Goal: Transaction & Acquisition: Purchase product/service

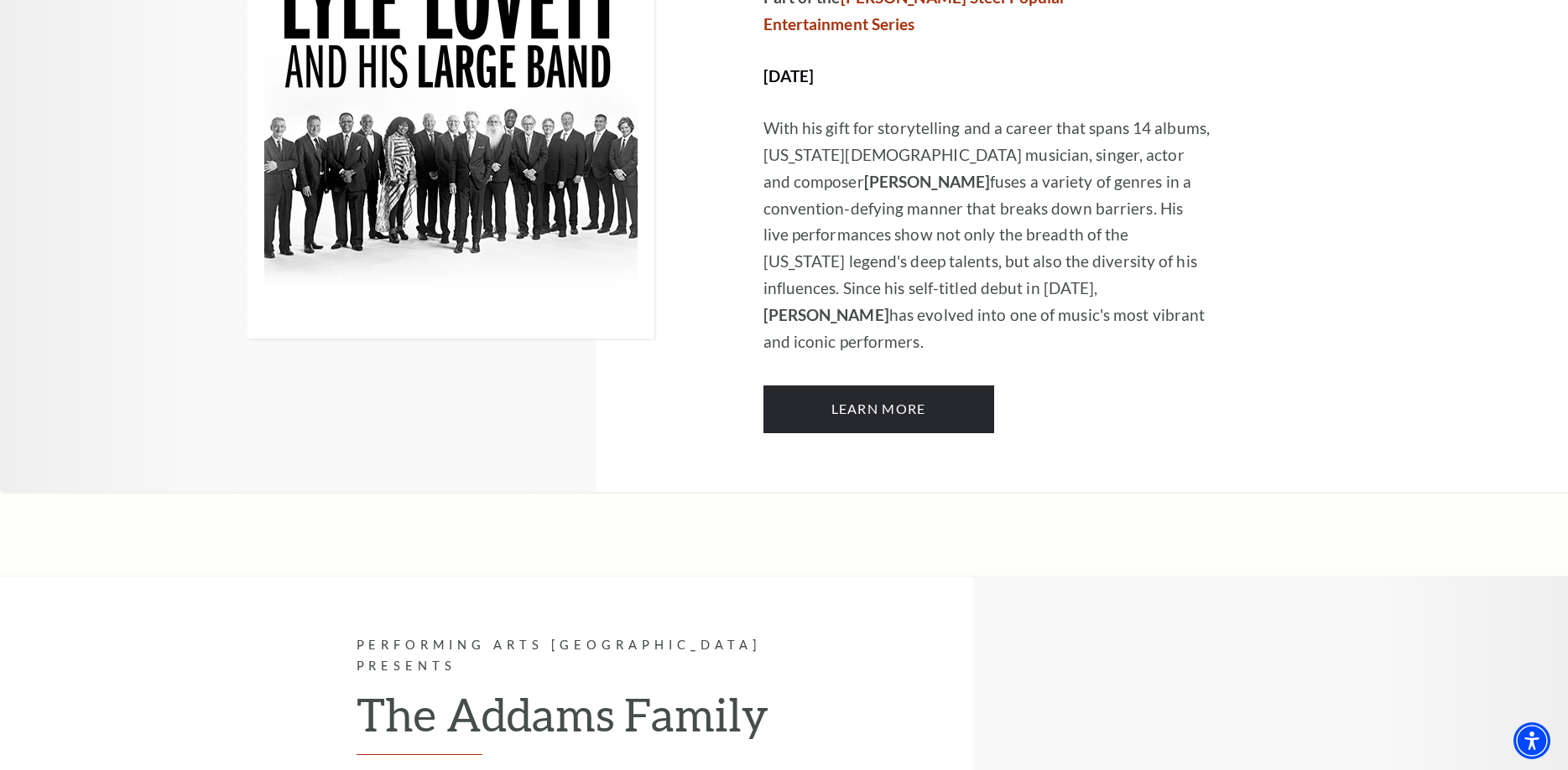
scroll to position [1112, 0]
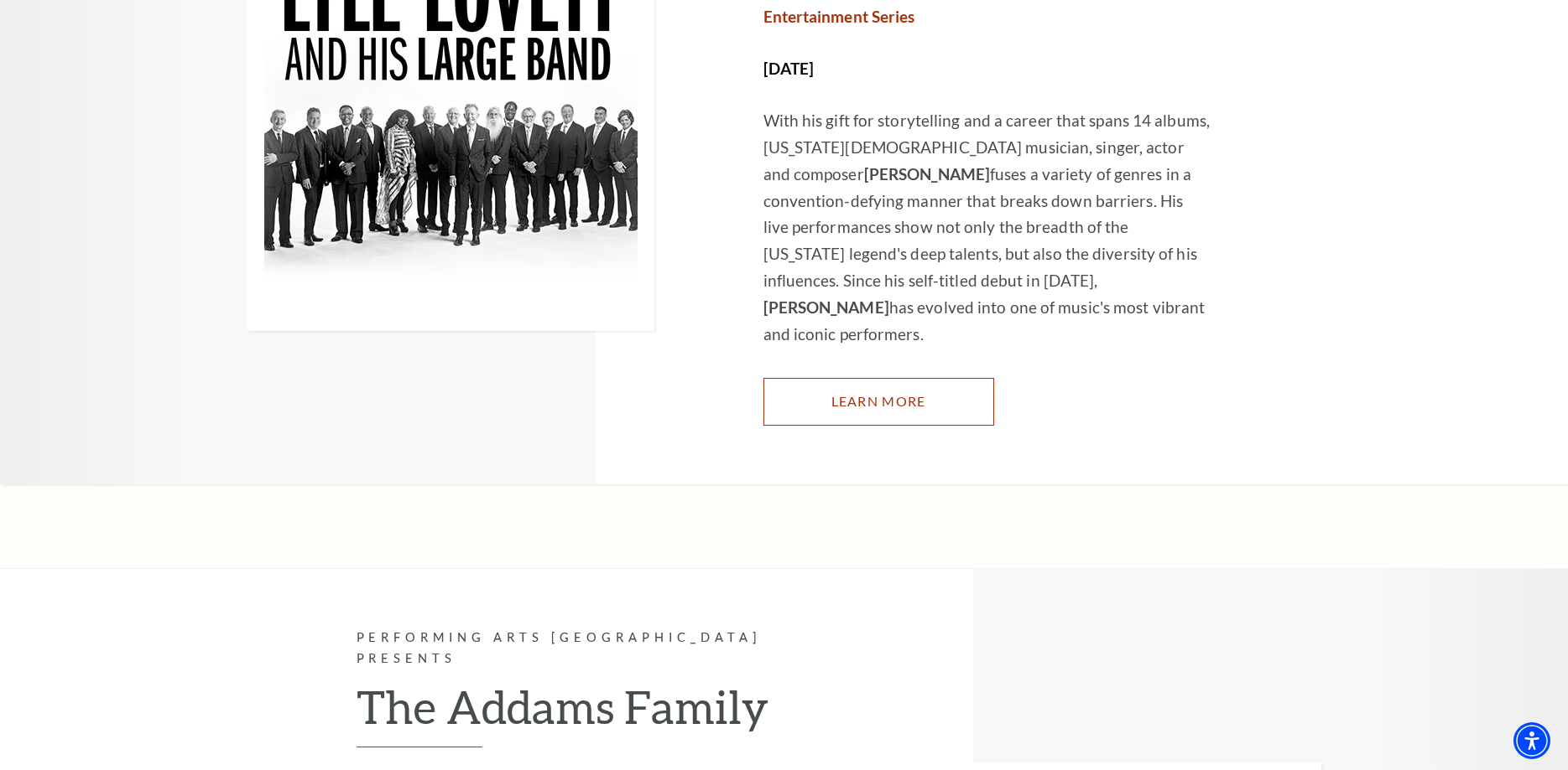
click at [863, 378] on link "Learn More" at bounding box center [879, 401] width 231 height 47
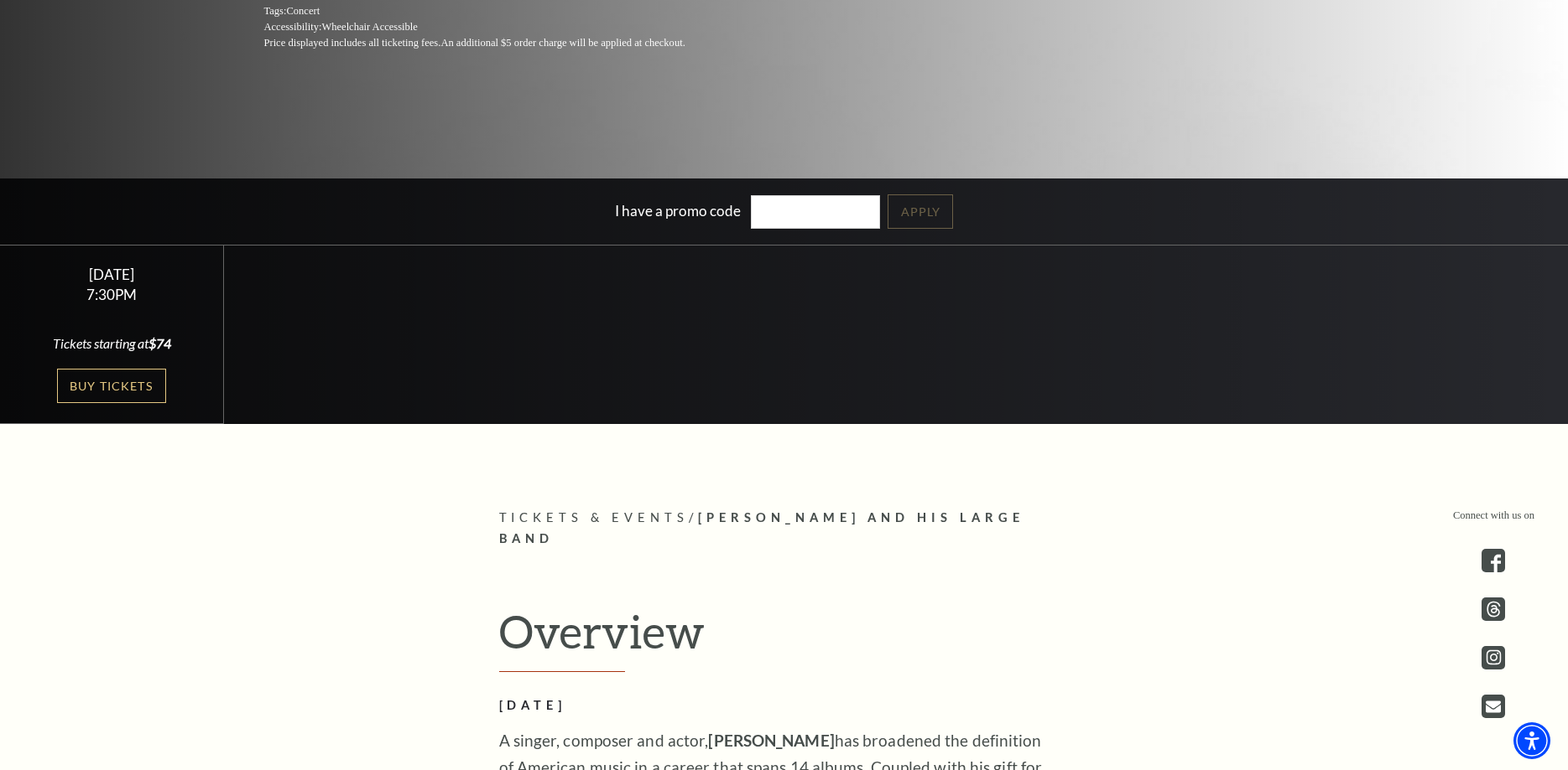
scroll to position [427, 0]
click at [113, 385] on link "Buy Tickets" at bounding box center [111, 385] width 109 height 34
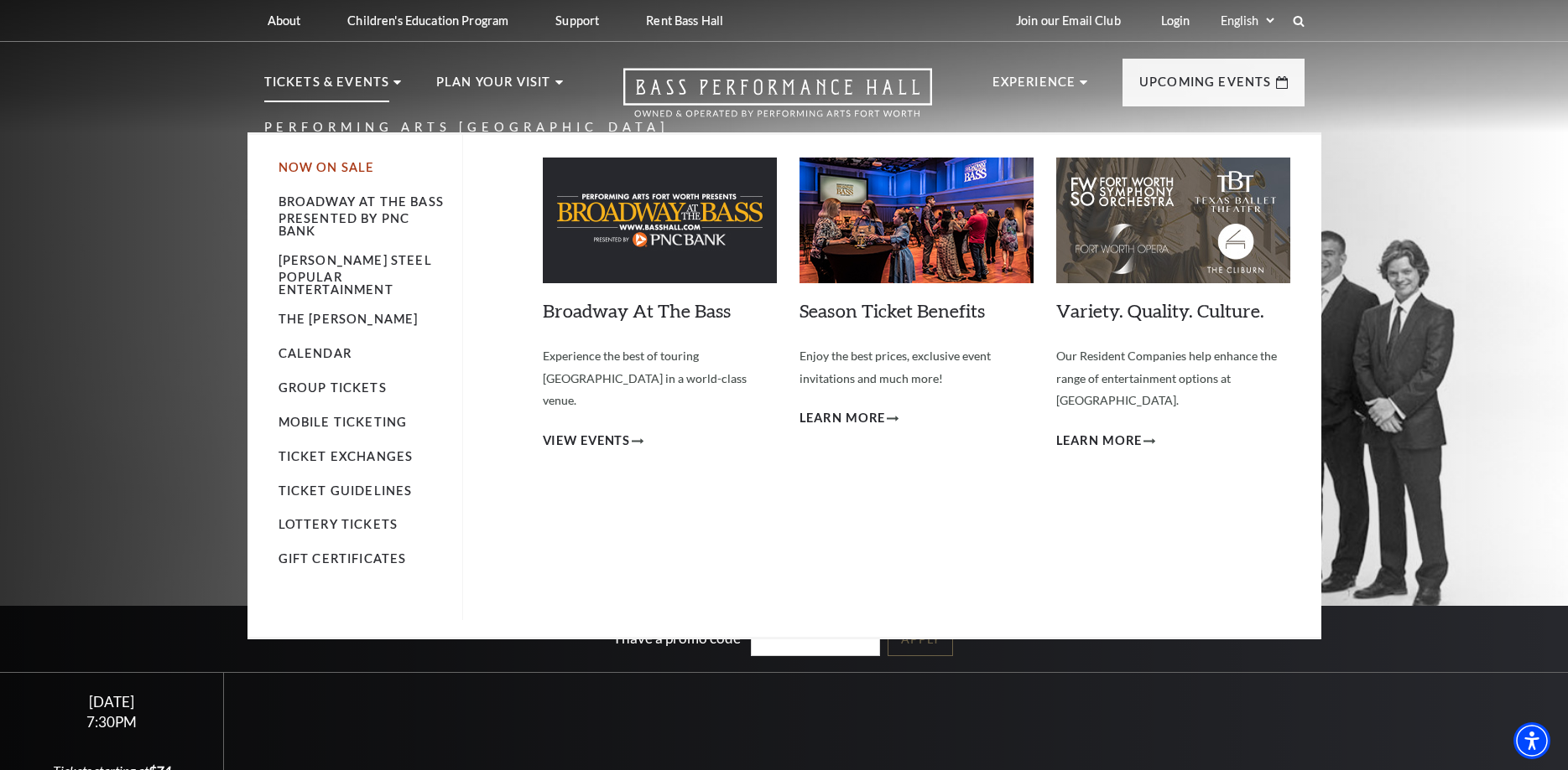
click at [314, 173] on link "Now On Sale" at bounding box center [327, 167] width 97 height 14
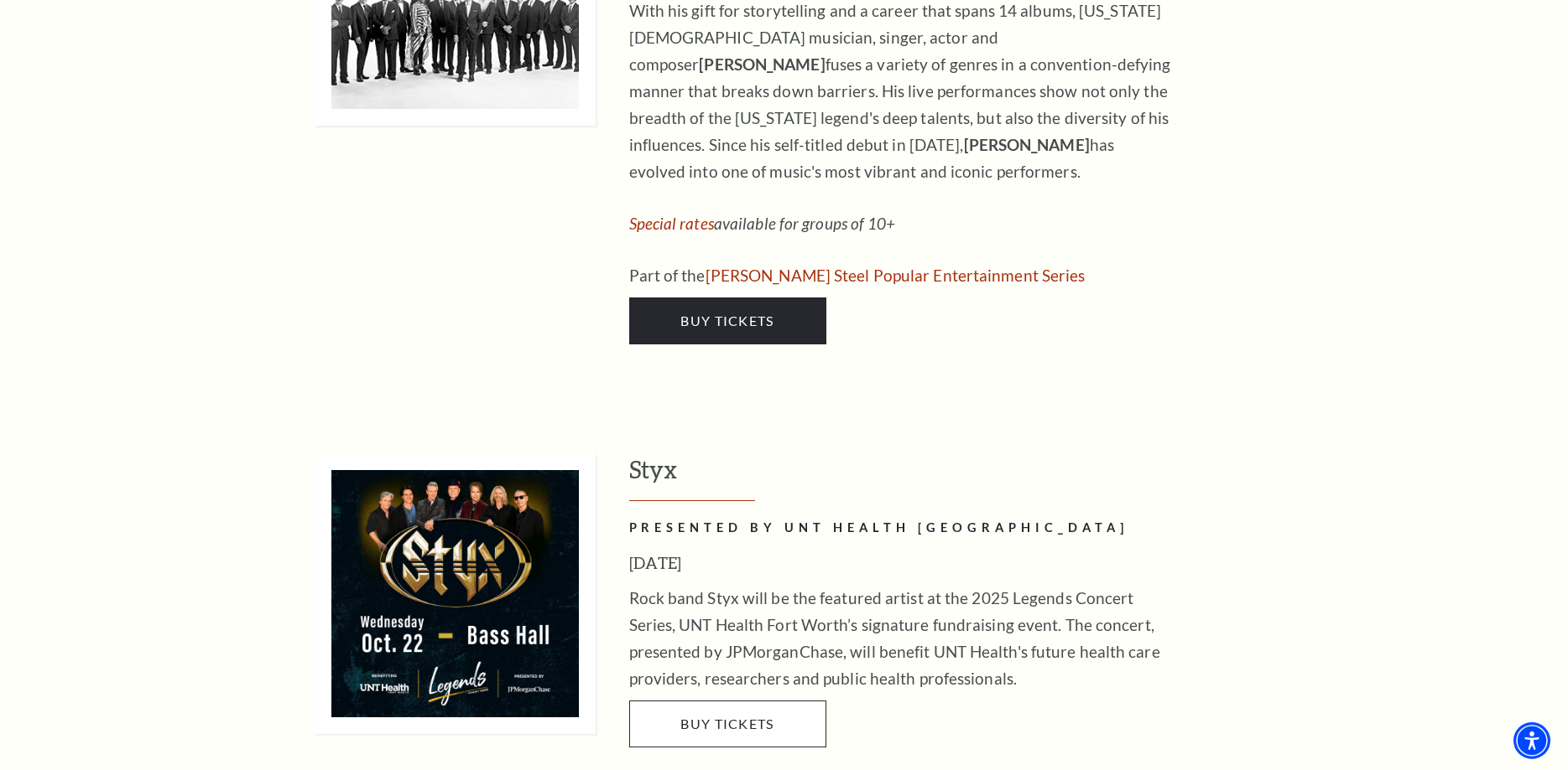
scroll to position [1881, 0]
click at [736, 700] on link "Buy Tickets" at bounding box center [728, 723] width 198 height 47
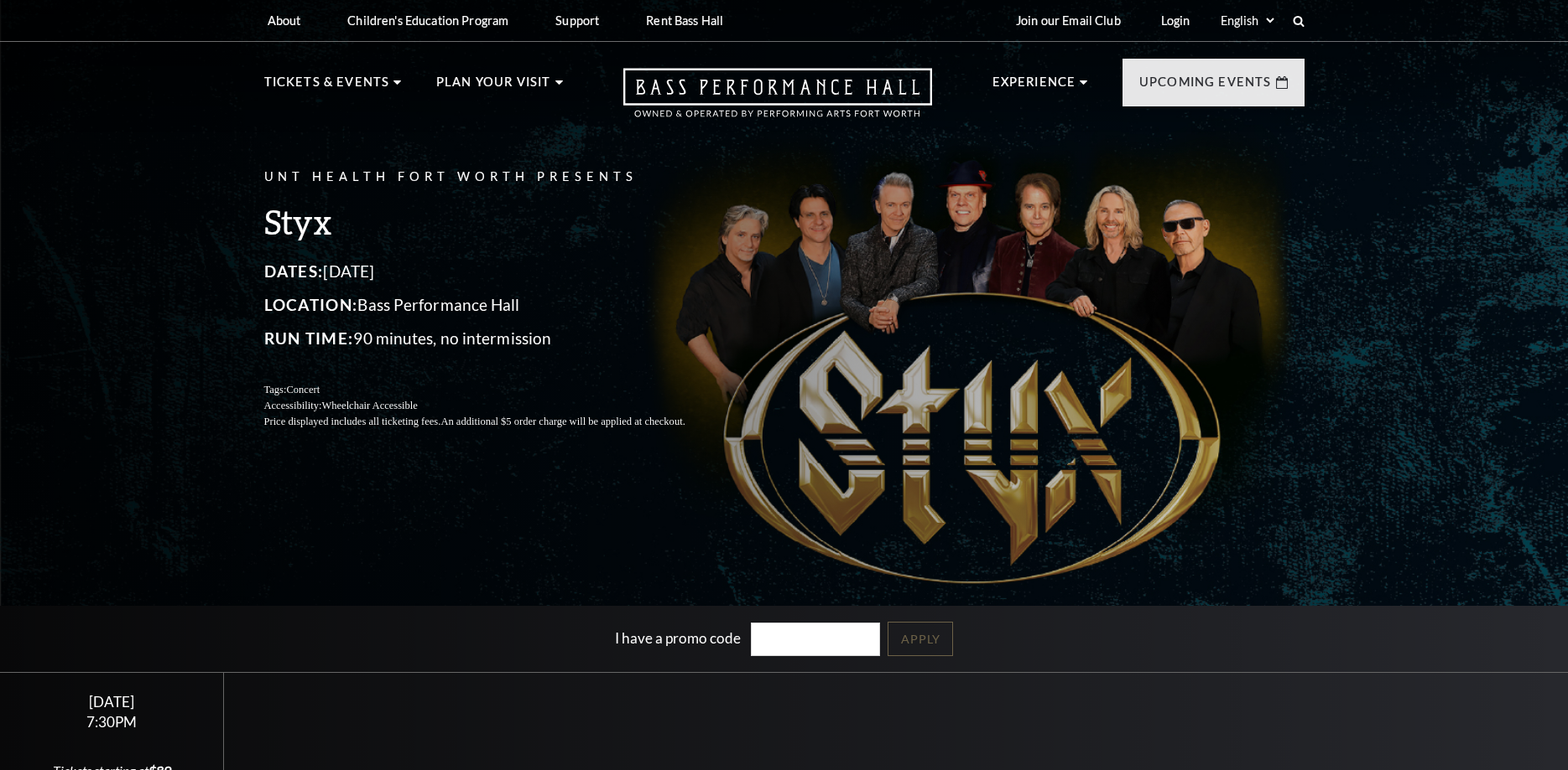
scroll to position [171, 0]
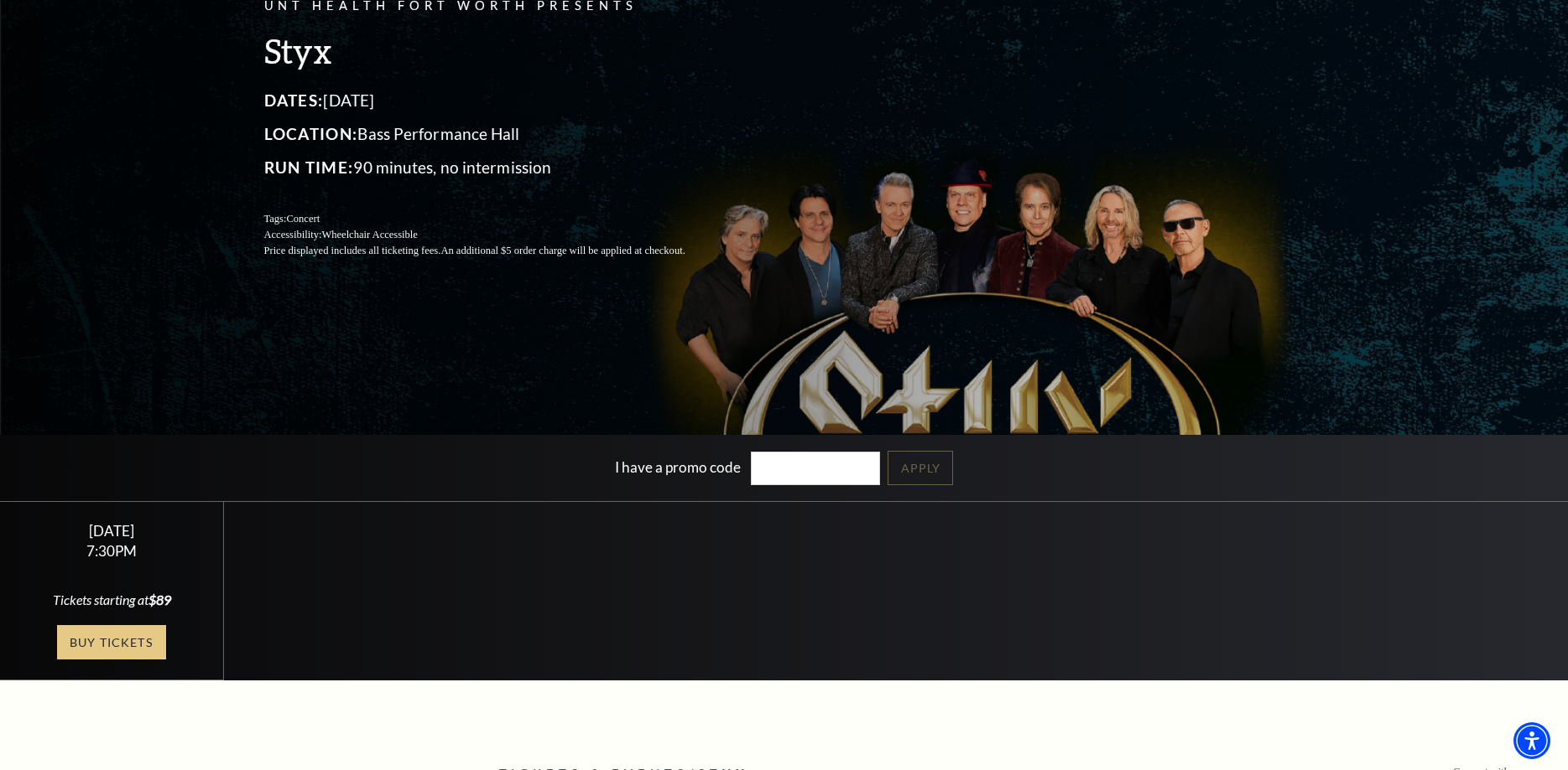
click at [122, 635] on link "Buy Tickets" at bounding box center [111, 642] width 109 height 34
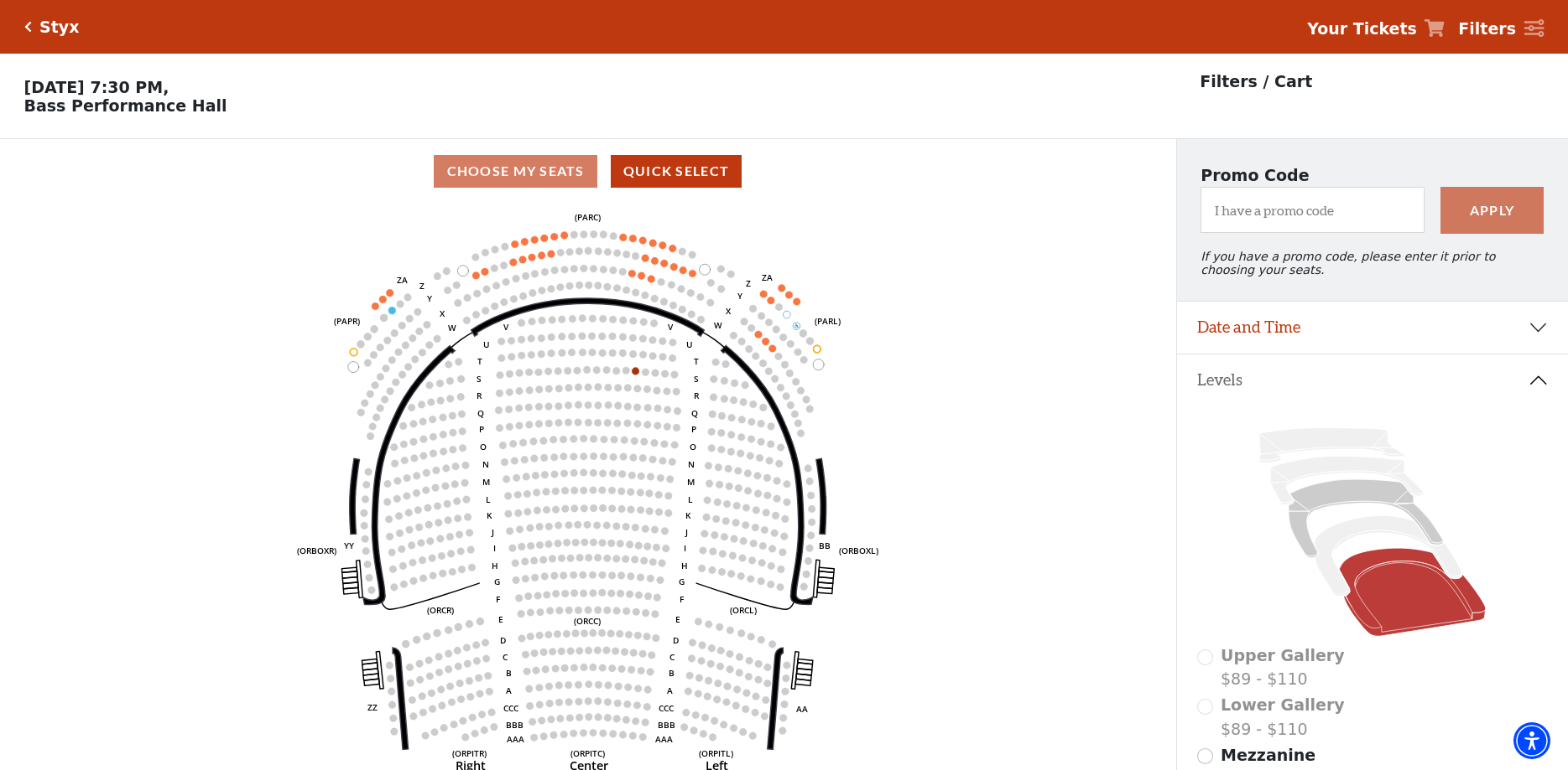
scroll to position [78, 0]
